Goal: Information Seeking & Learning: Learn about a topic

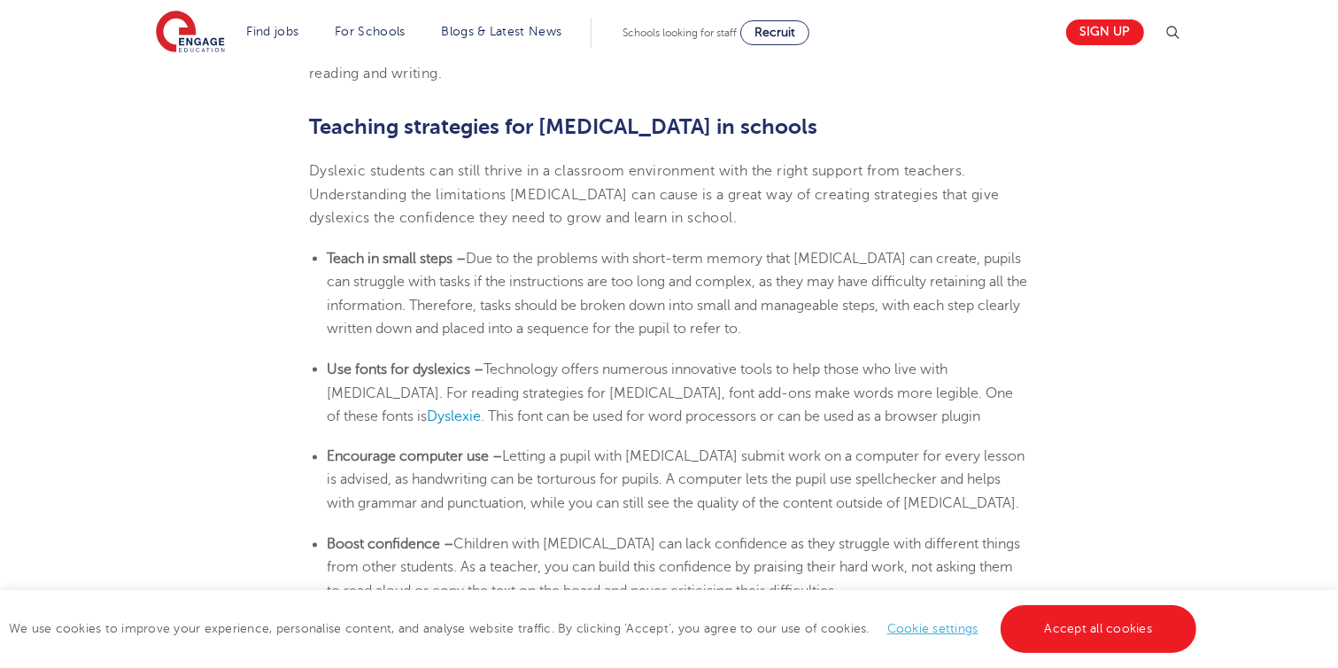
scroll to position [2784, 0]
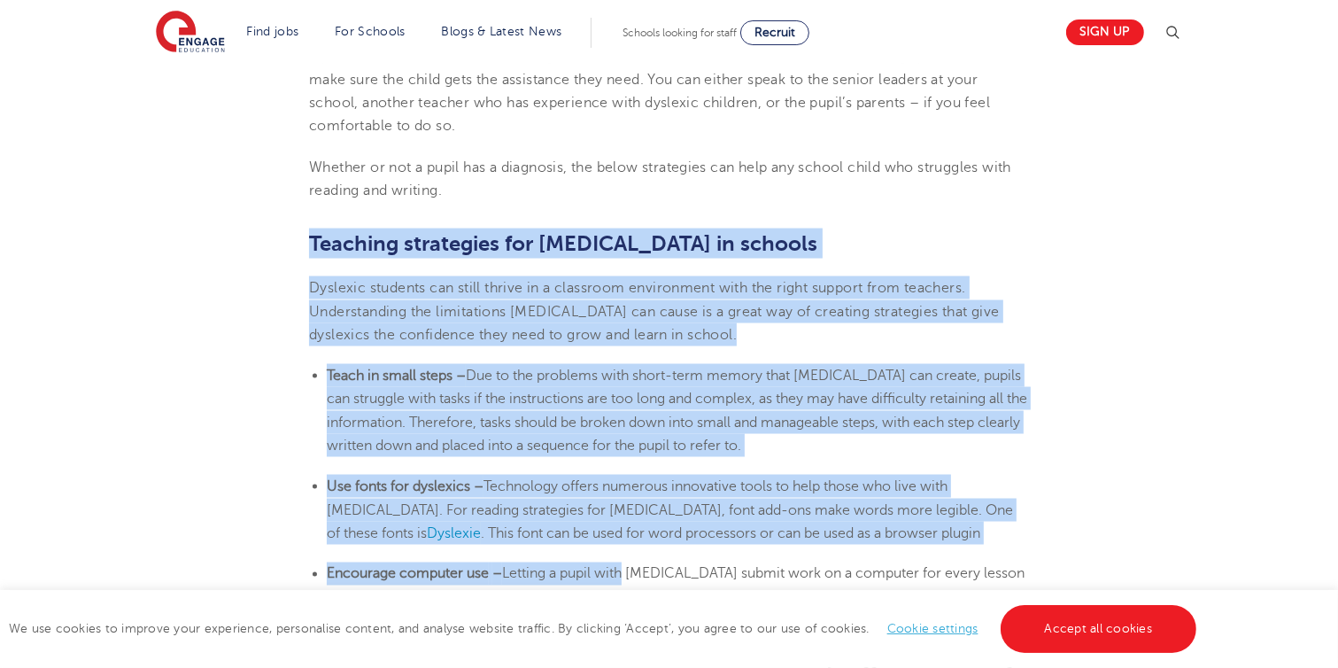
drag, startPoint x: 313, startPoint y: 200, endPoint x: 619, endPoint y: 506, distance: 433.3
click at [624, 529] on section "[DATE] Supporting [MEDICAL_DATA] In Schools: 10 Teaching Strategies | Engage Ho…" at bounding box center [669, 31] width 1074 height 4652
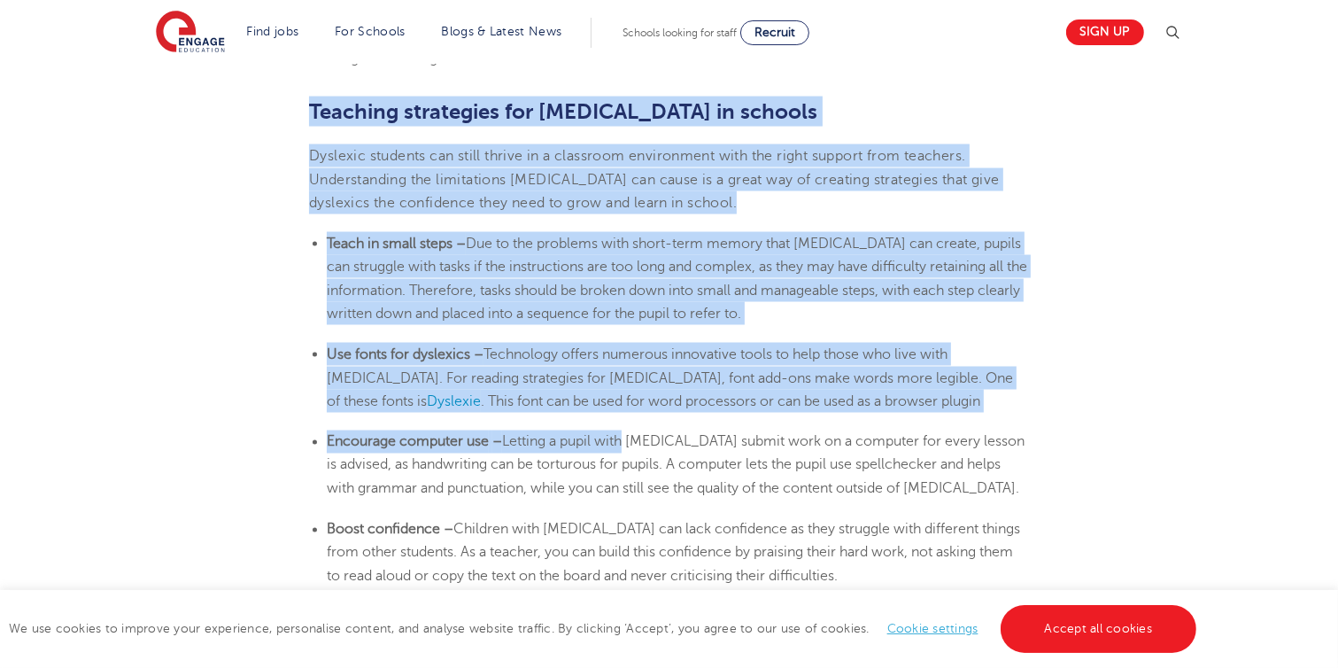
scroll to position [2923, 0]
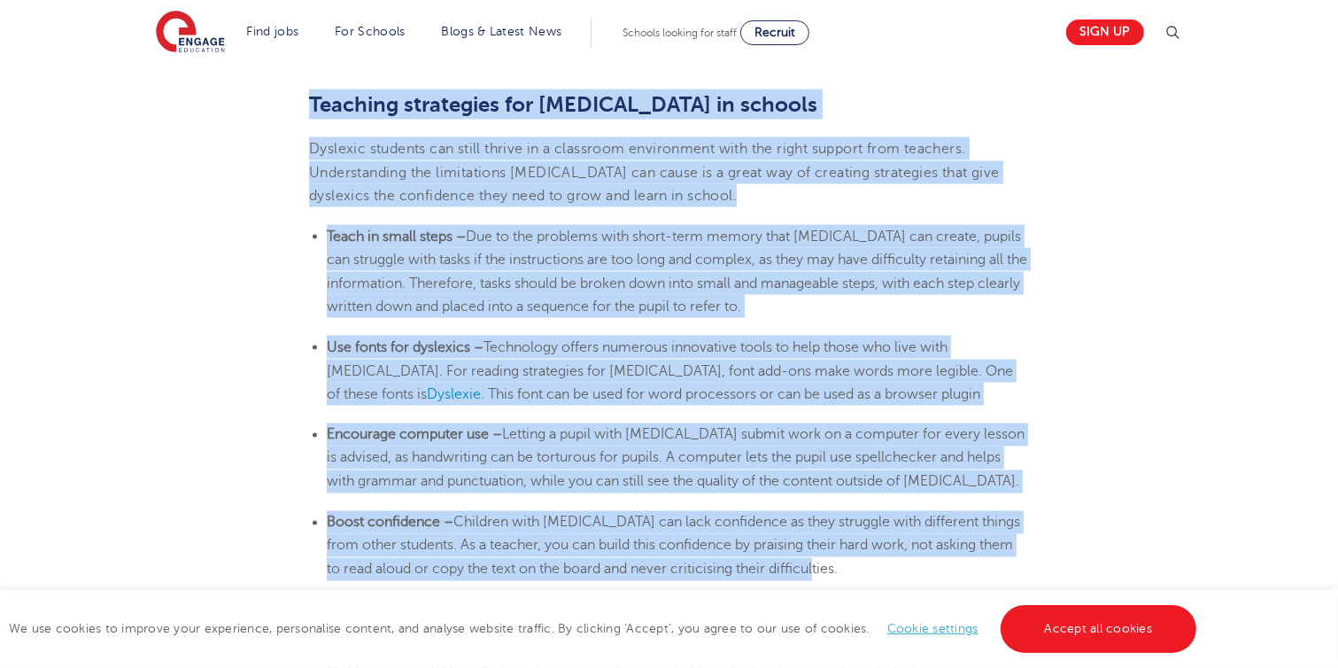
drag, startPoint x: 314, startPoint y: 66, endPoint x: 846, endPoint y: 533, distance: 707.1
copy section "Loremips dolorsitam con adipisci el seddoei Temporin utlabore etd magna aliqua …"
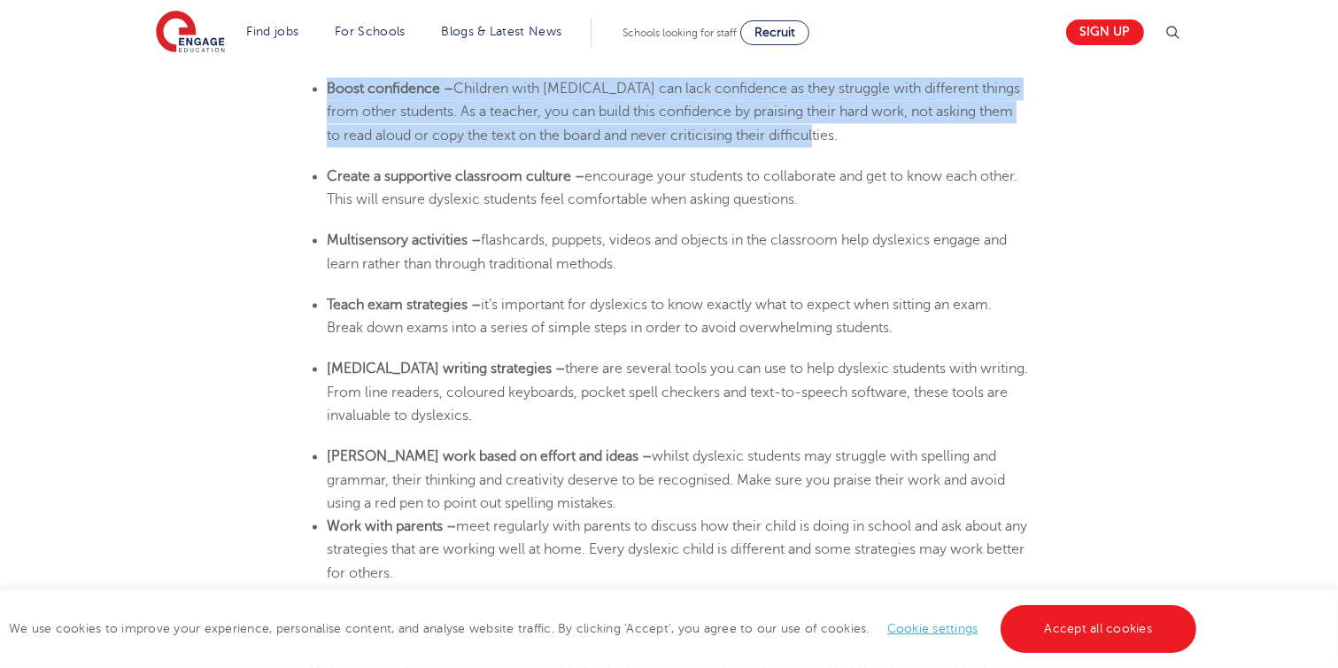
scroll to position [3364, 0]
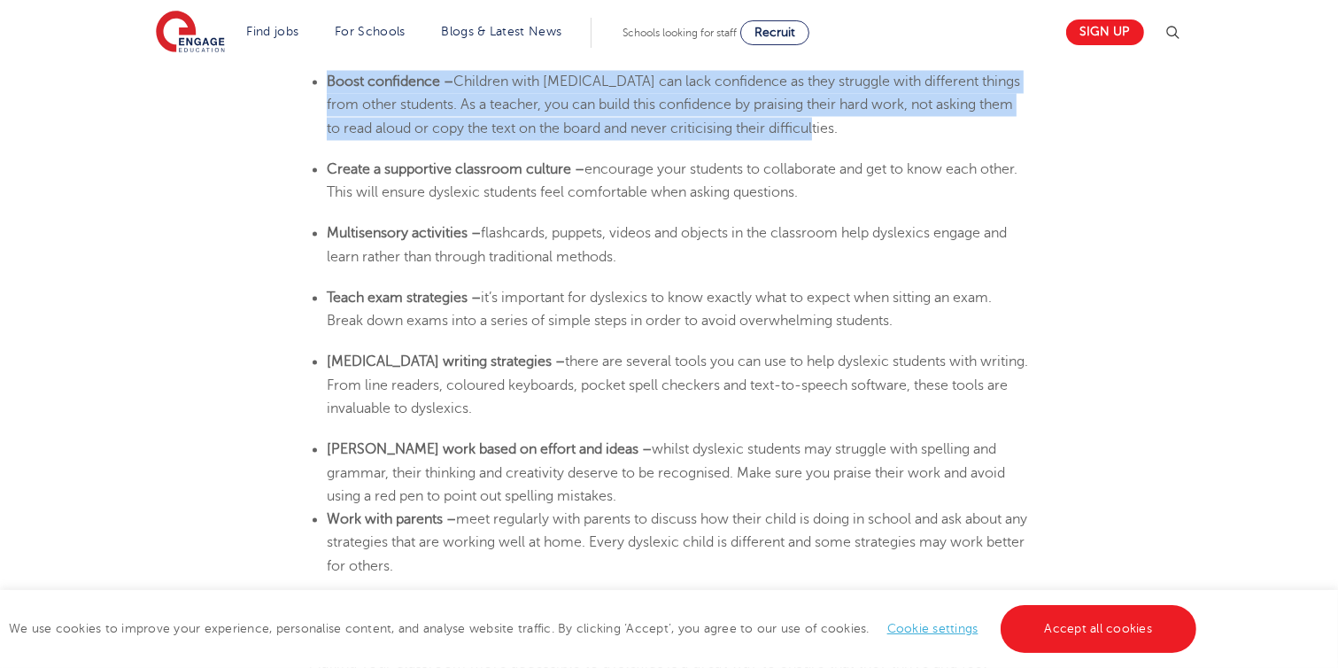
drag, startPoint x: 326, startPoint y: 126, endPoint x: 465, endPoint y: 507, distance: 406.2
copy section "Loremi d sitametcon adipiscin elitsed – doeiusmod temp incididu ut laboreetdol …"
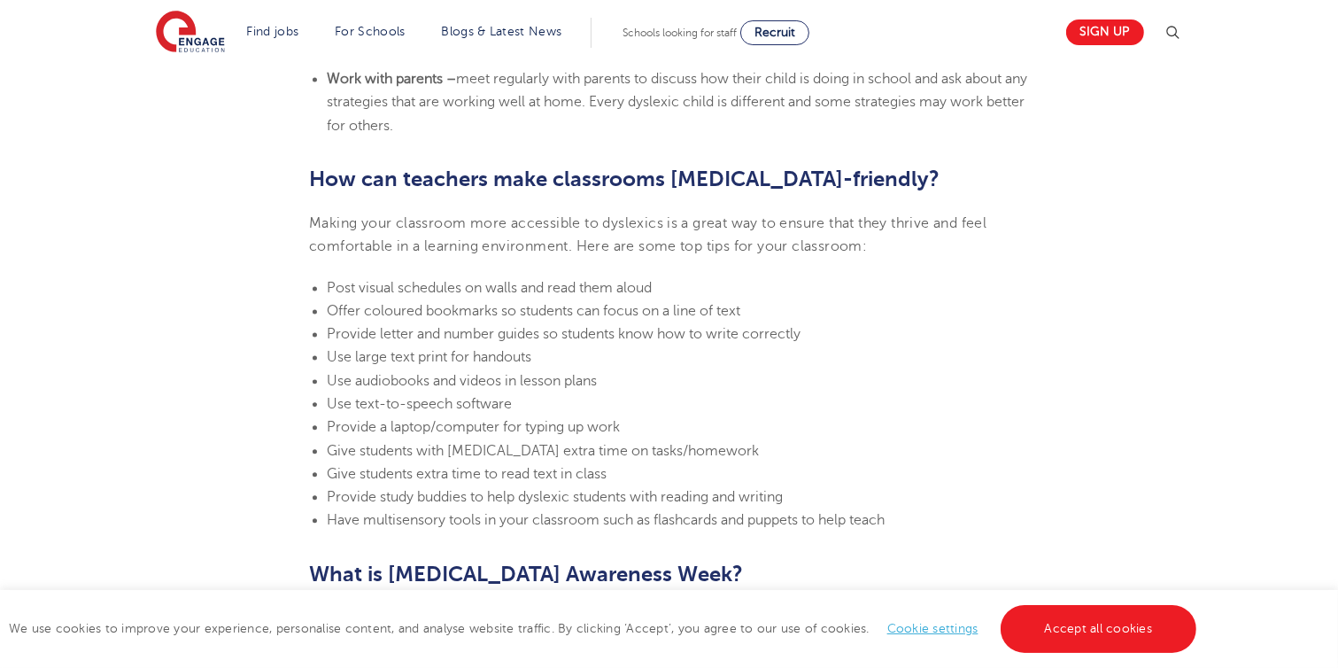
scroll to position [3824, 0]
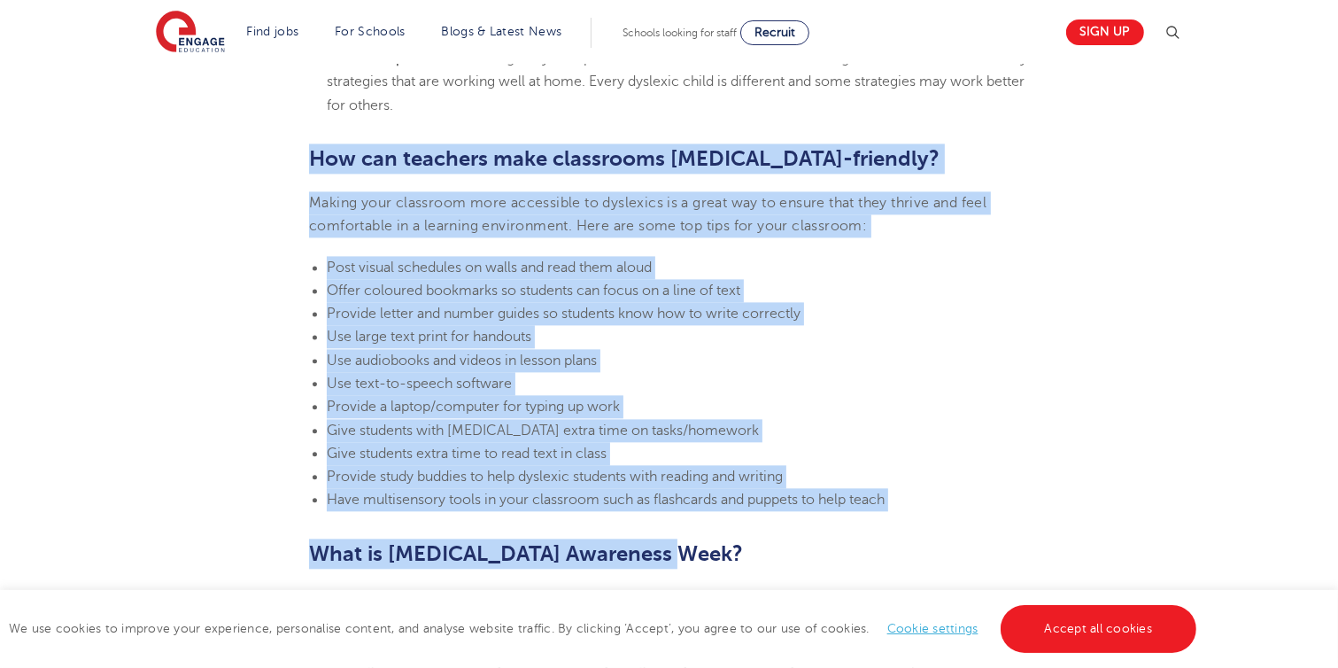
drag, startPoint x: 311, startPoint y: 116, endPoint x: 907, endPoint y: 476, distance: 696.4
drag, startPoint x: 964, startPoint y: 500, endPoint x: 939, endPoint y: 477, distance: 33.8
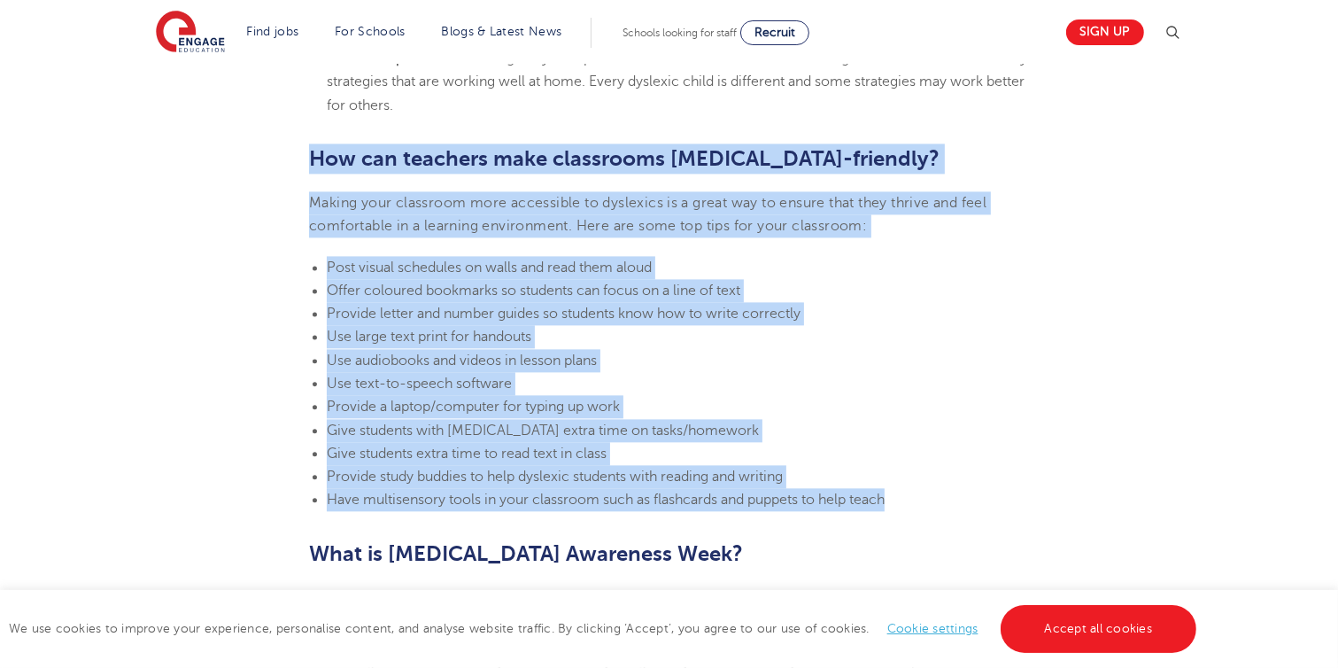
drag, startPoint x: 311, startPoint y: 112, endPoint x: 907, endPoint y: 466, distance: 693.2
copy section "How can teachers make classrooms [MEDICAL_DATA]-friendly? Making your classroom…"
